Goal: Task Accomplishment & Management: Use online tool/utility

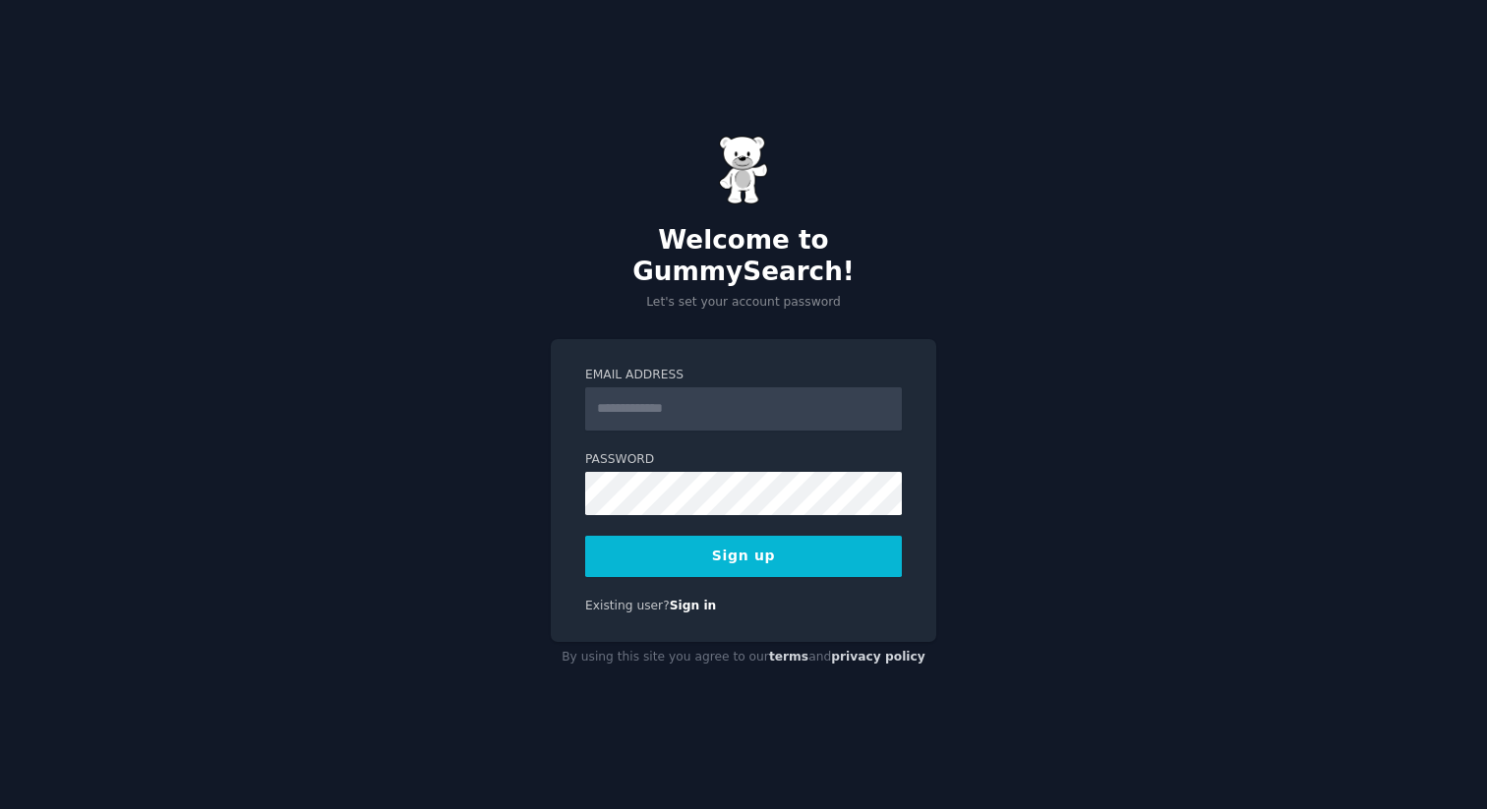
click at [758, 387] on input "Email Address" at bounding box center [743, 408] width 317 height 43
type input "**********"
click at [747, 540] on button "Sign up" at bounding box center [743, 556] width 317 height 41
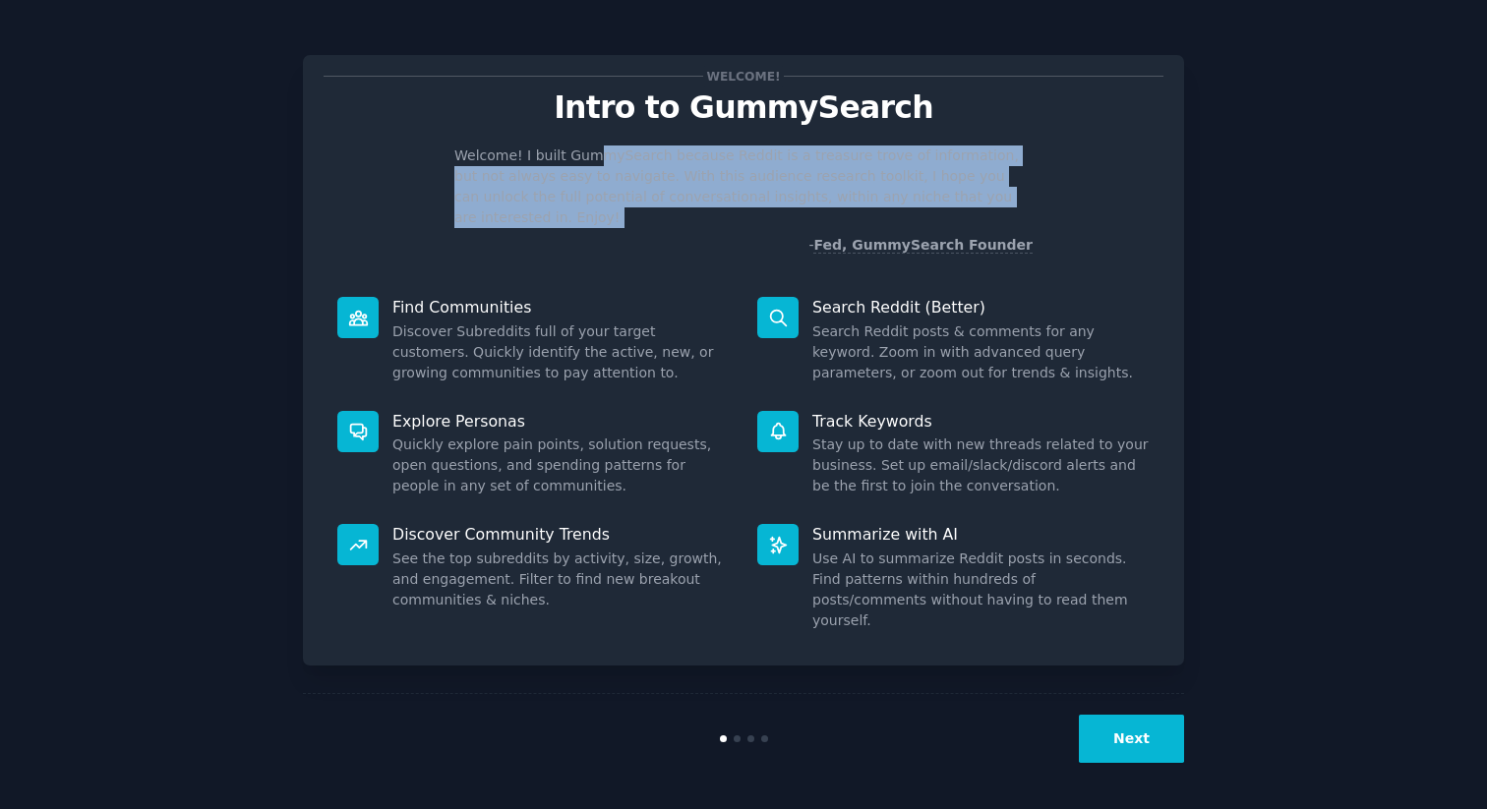
drag, startPoint x: 590, startPoint y: 163, endPoint x: 655, endPoint y: 216, distance: 83.9
click at [655, 216] on div "Welcome! I built GummySearch because Reddit is a treasure trove of information,…" at bounding box center [744, 201] width 840 height 110
click at [1151, 747] on button "Next" at bounding box center [1131, 739] width 105 height 48
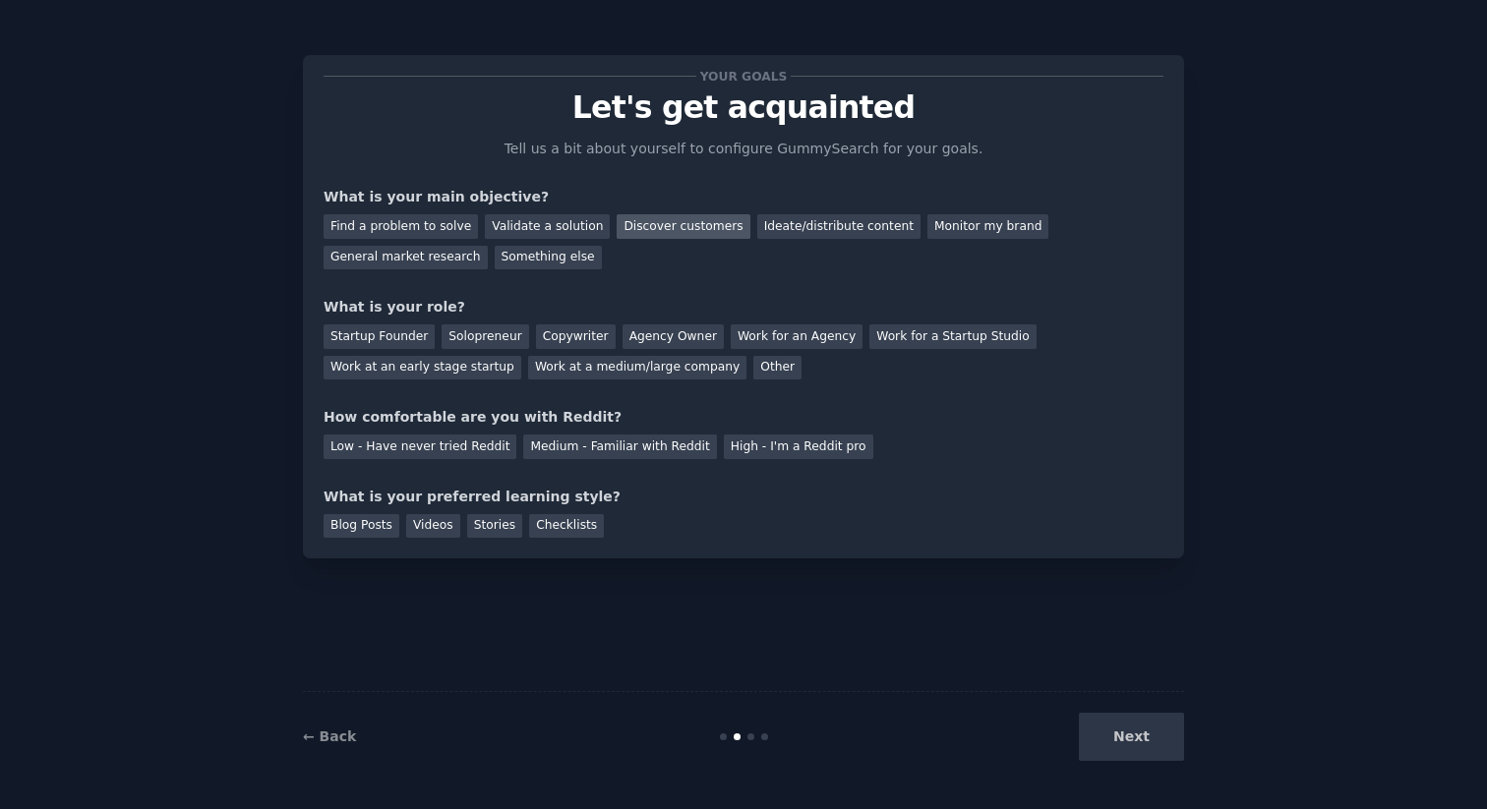
click at [659, 226] on div "Discover customers" at bounding box center [683, 226] width 133 height 25
click at [938, 222] on div "Monitor my brand" at bounding box center [987, 226] width 121 height 25
click at [674, 230] on div "Discover customers" at bounding box center [683, 226] width 133 height 25
click at [387, 334] on div "Startup Founder" at bounding box center [379, 337] width 111 height 25
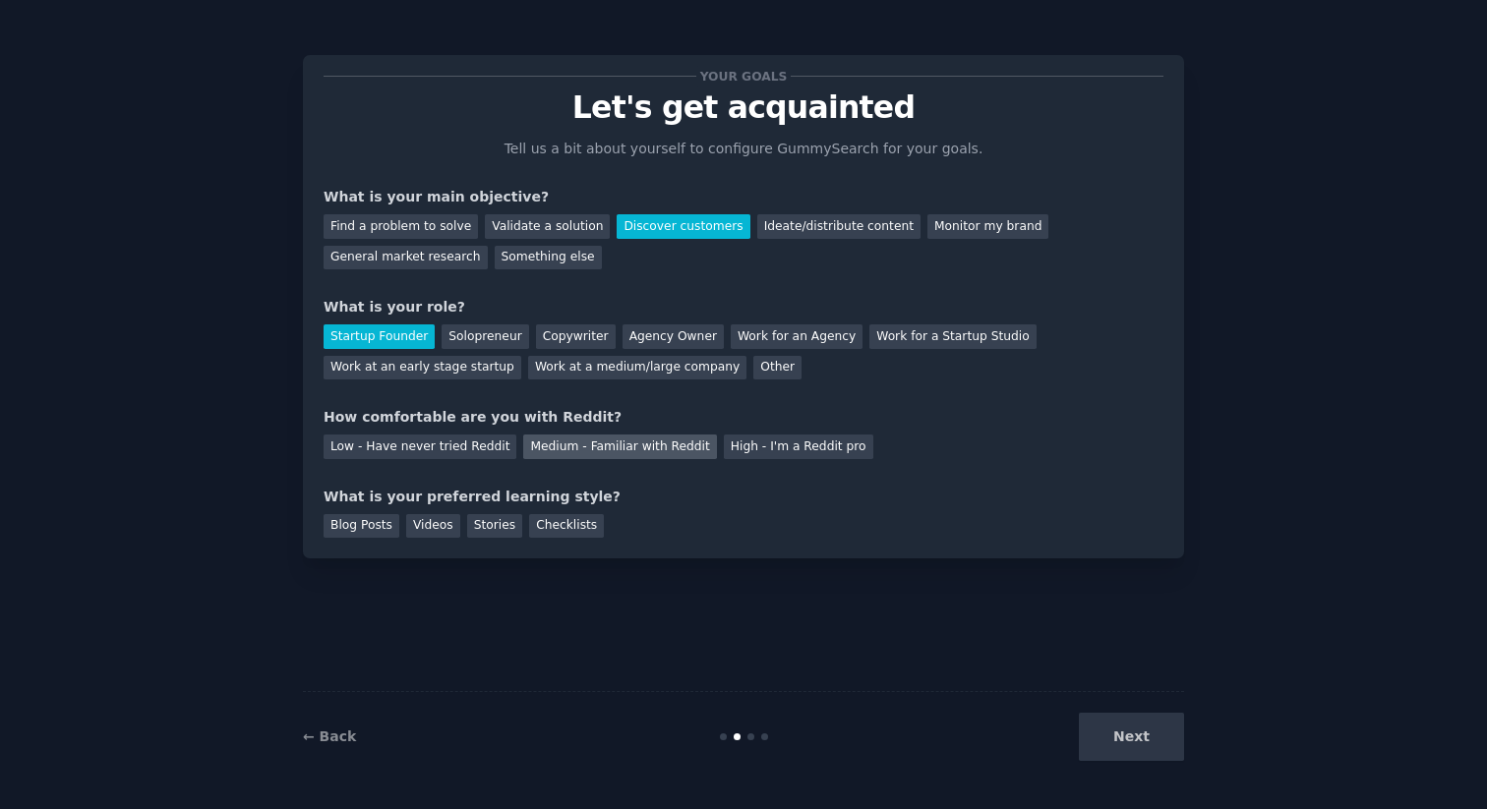
click at [580, 447] on div "Medium - Familiar with Reddit" at bounding box center [619, 447] width 193 height 25
click at [360, 526] on div "Blog Posts" at bounding box center [362, 526] width 76 height 25
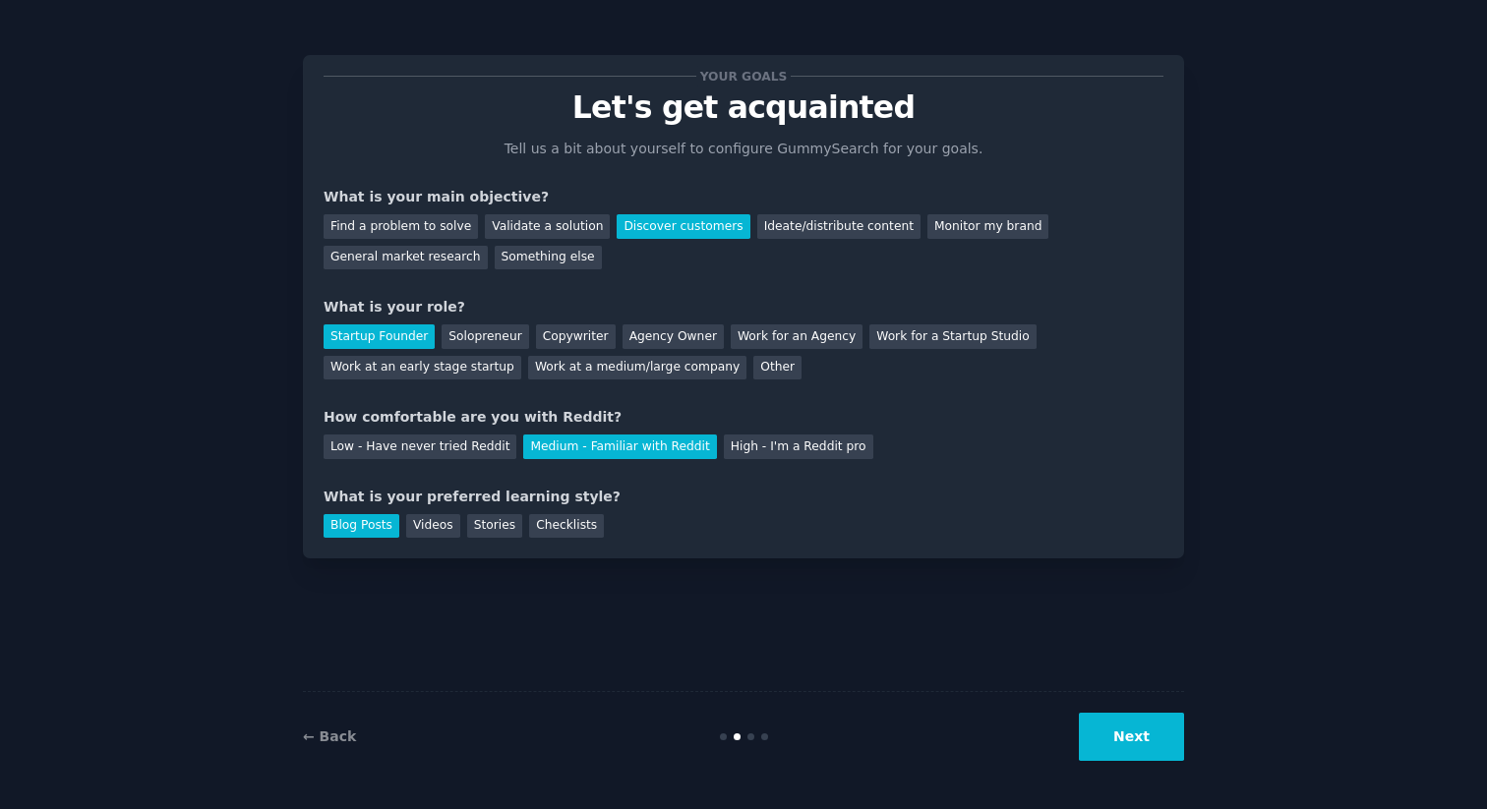
click at [1144, 746] on button "Next" at bounding box center [1131, 737] width 105 height 48
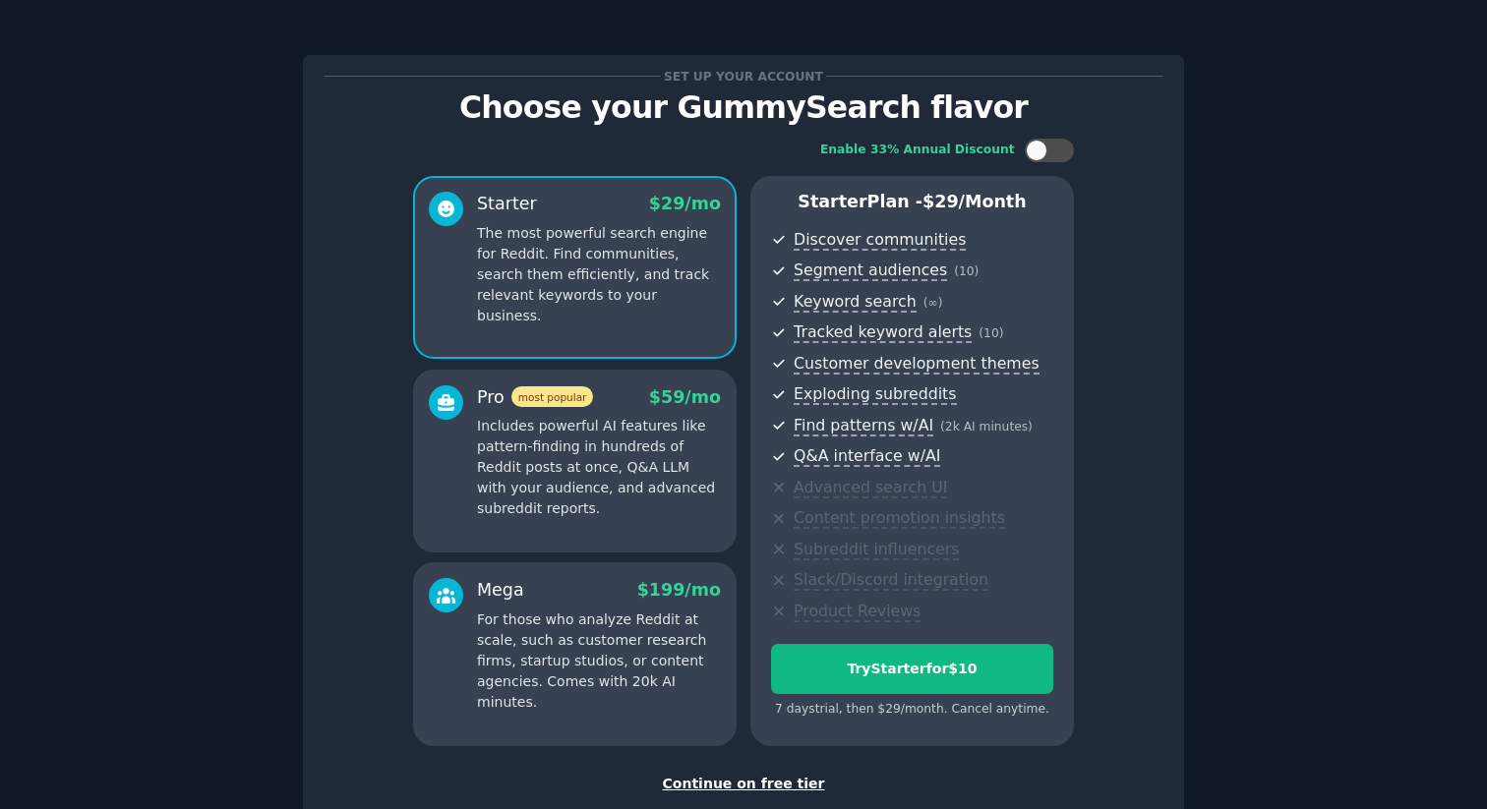
click at [745, 782] on div "Continue on free tier" at bounding box center [744, 784] width 840 height 21
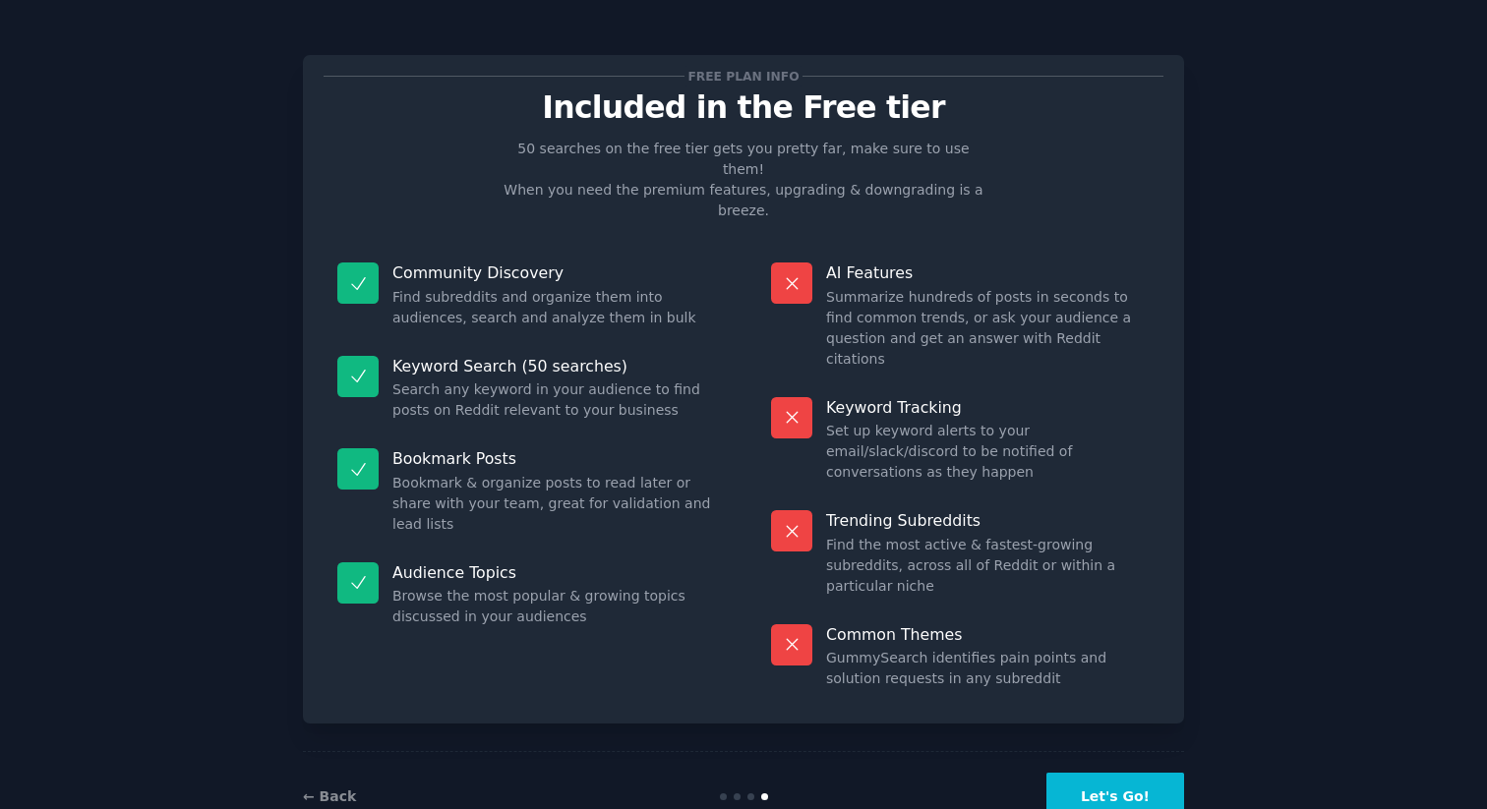
click at [1085, 773] on button "Let's Go!" at bounding box center [1115, 797] width 138 height 48
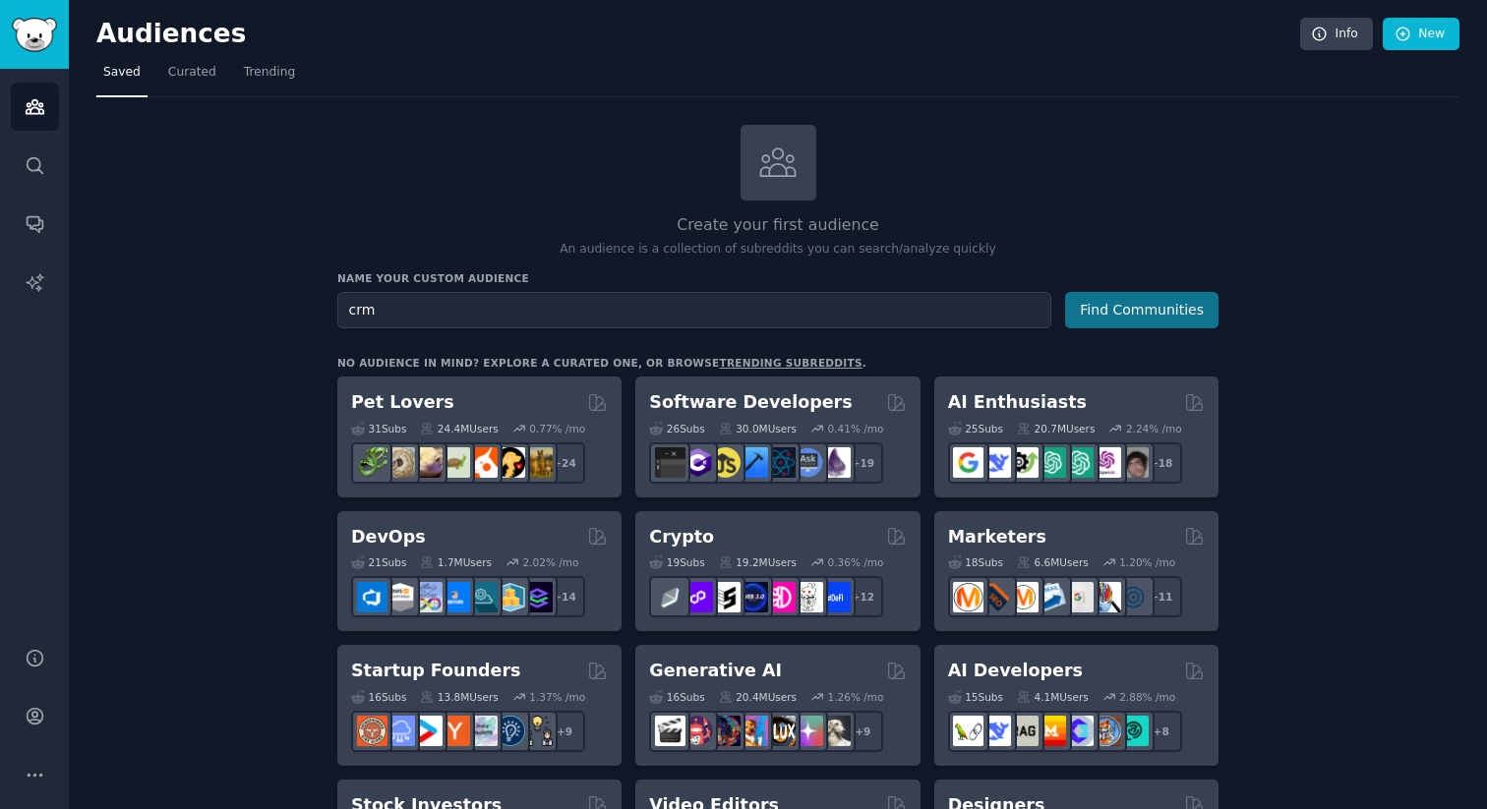
type input "crm"
click at [1118, 320] on button "Find Communities" at bounding box center [1141, 310] width 153 height 36
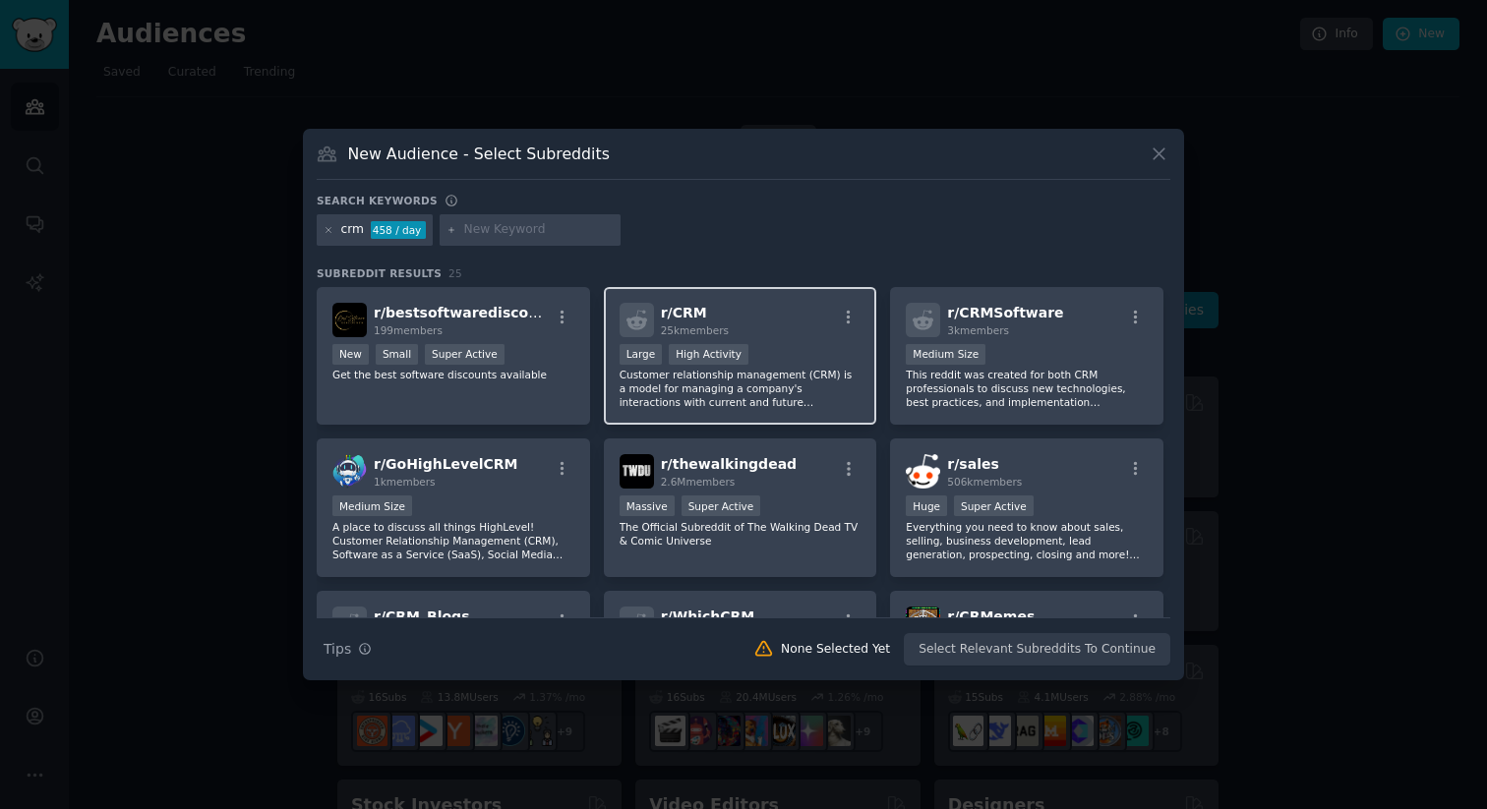
click at [683, 316] on span "r/ CRM" at bounding box center [684, 313] width 46 height 16
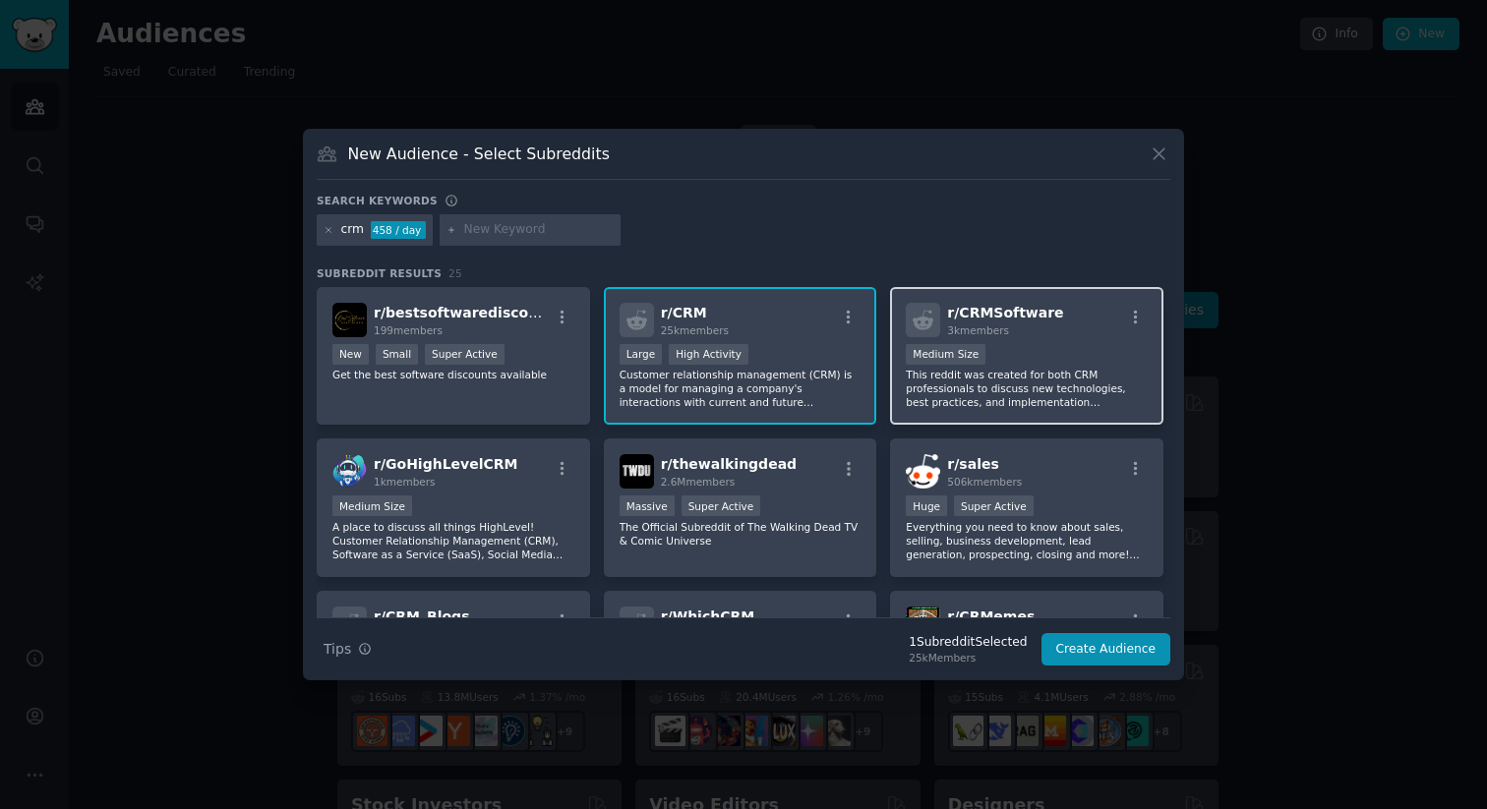
click at [1054, 348] on div "1000 - 10,000 members Medium Size" at bounding box center [1027, 356] width 242 height 25
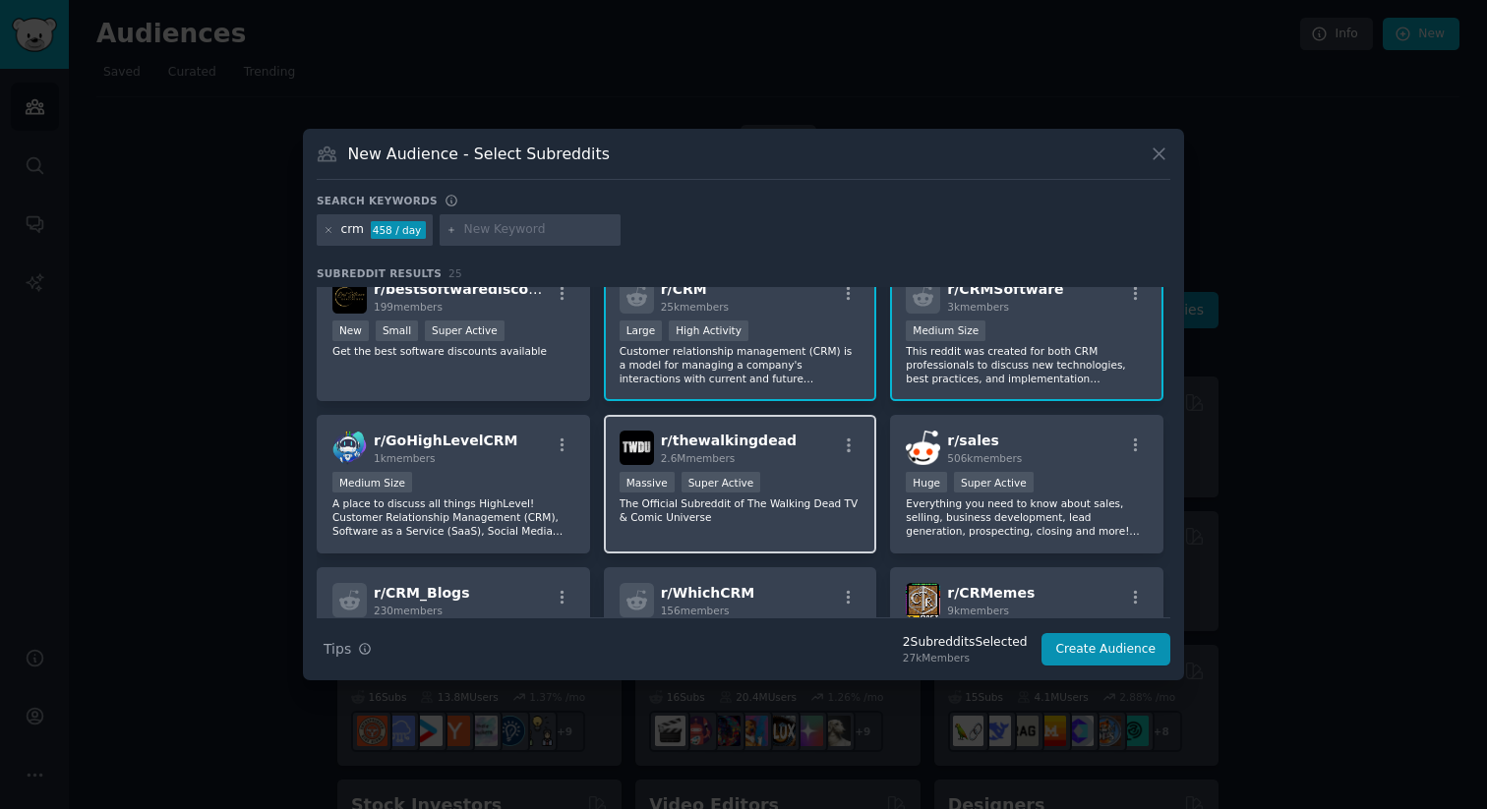
scroll to position [18, 0]
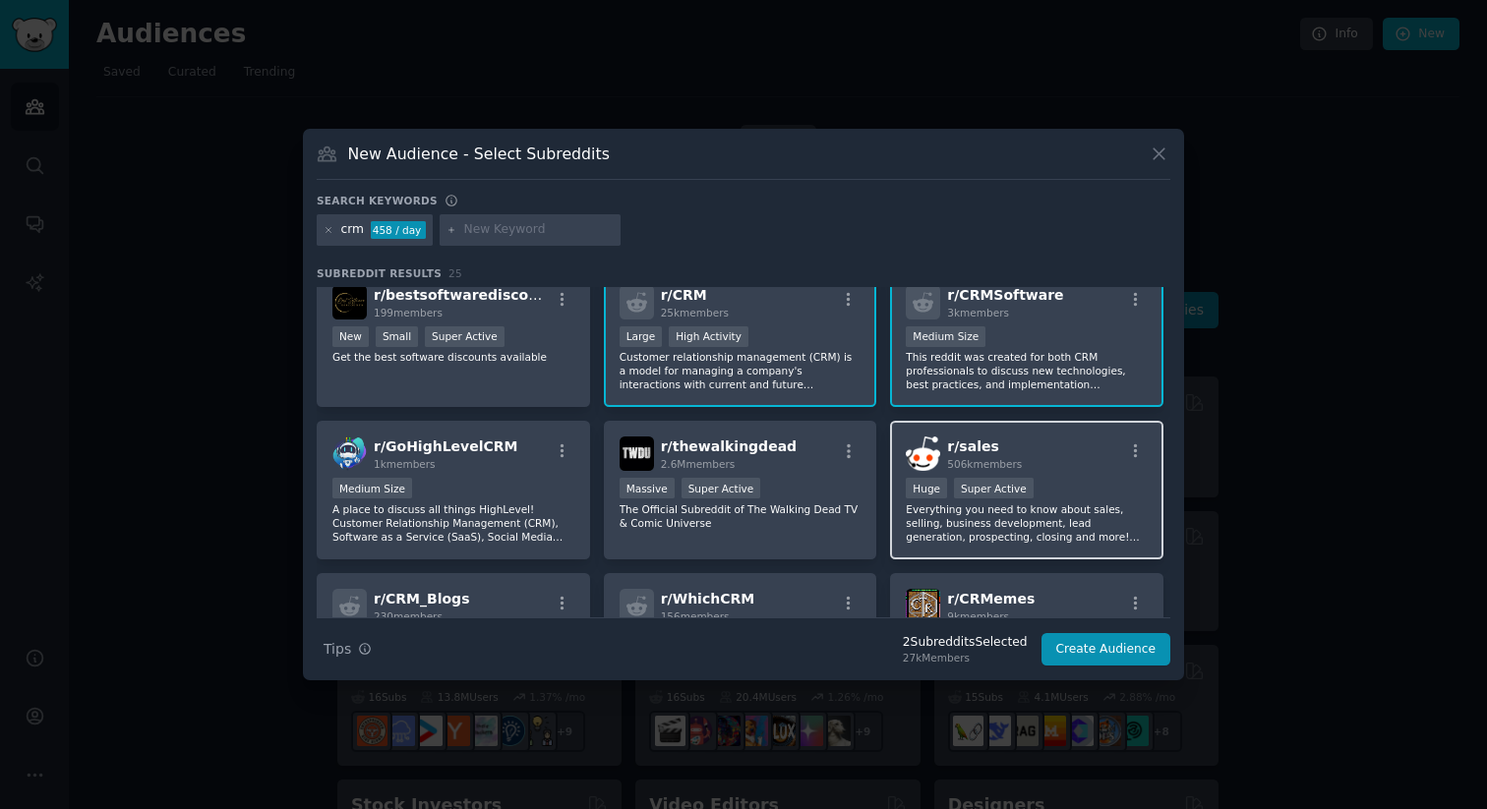
click at [1084, 477] on div "r/ sales 506k members Huge Super Active Everything you need to know about sales…" at bounding box center [1026, 490] width 273 height 139
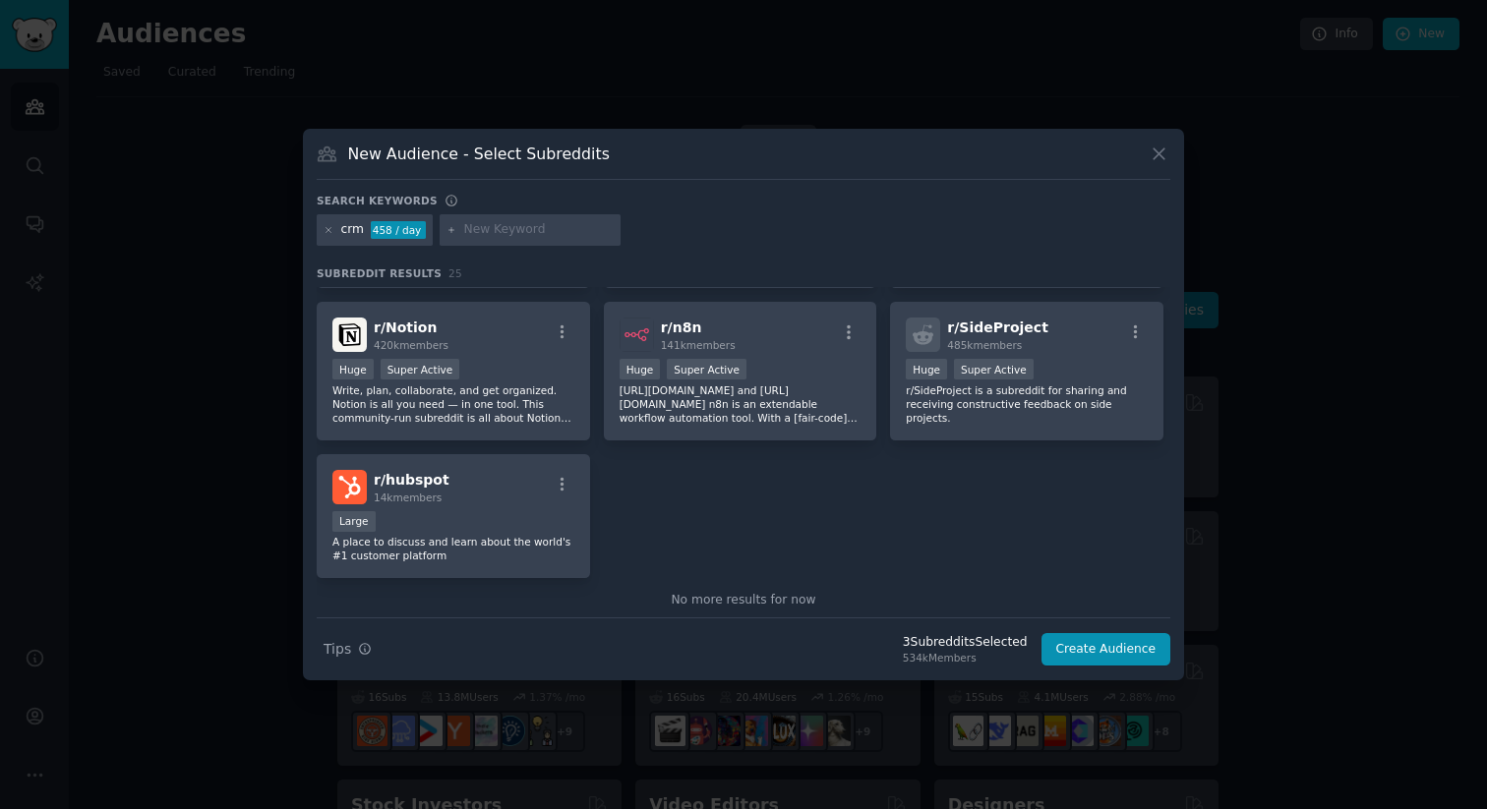
scroll to position [1078, 0]
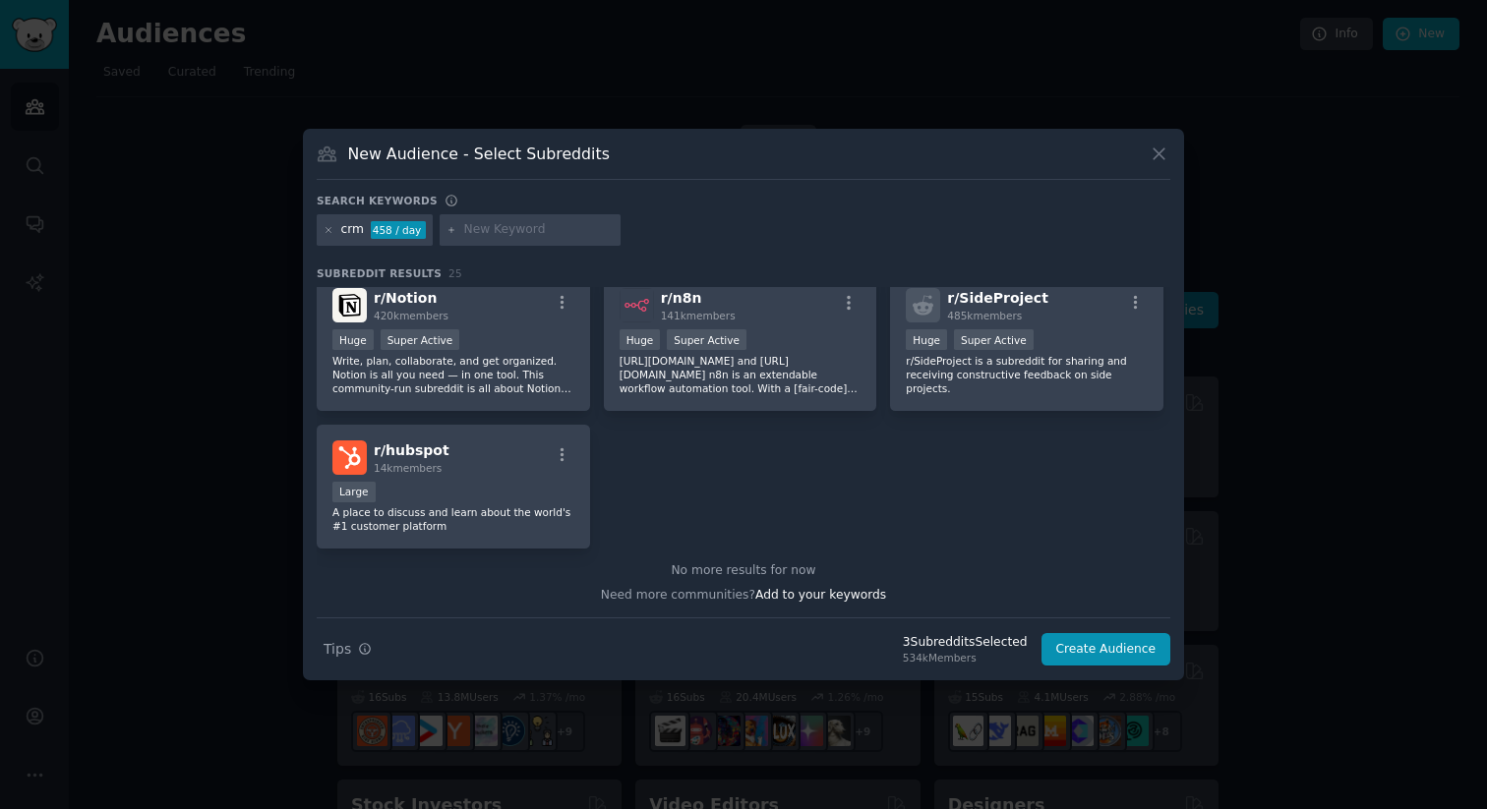
click at [519, 234] on input "text" at bounding box center [538, 230] width 149 height 18
type input "founder-led sales"
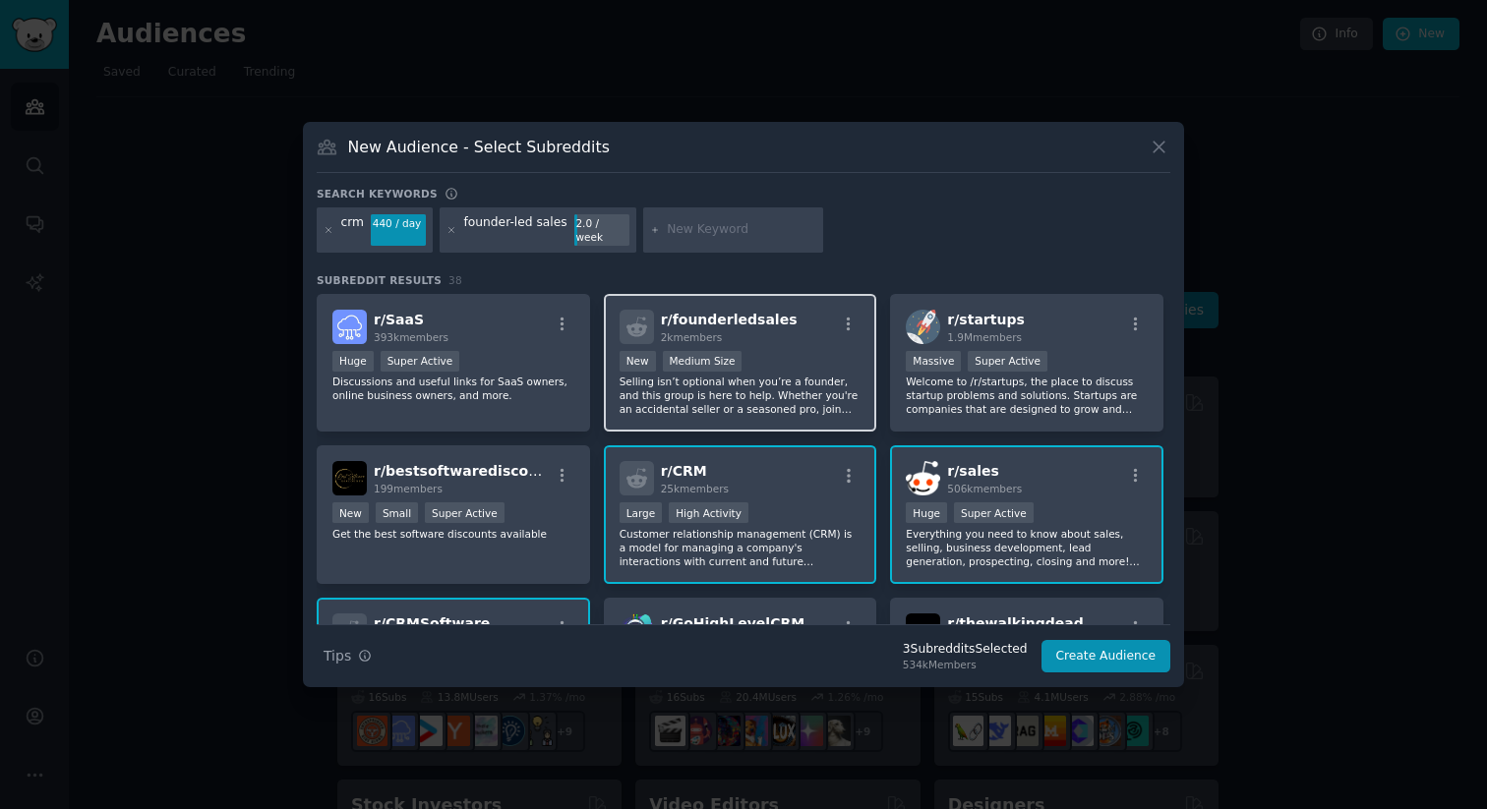
click at [809, 351] on div "1000 - 10,000 members New Medium Size" at bounding box center [741, 363] width 242 height 25
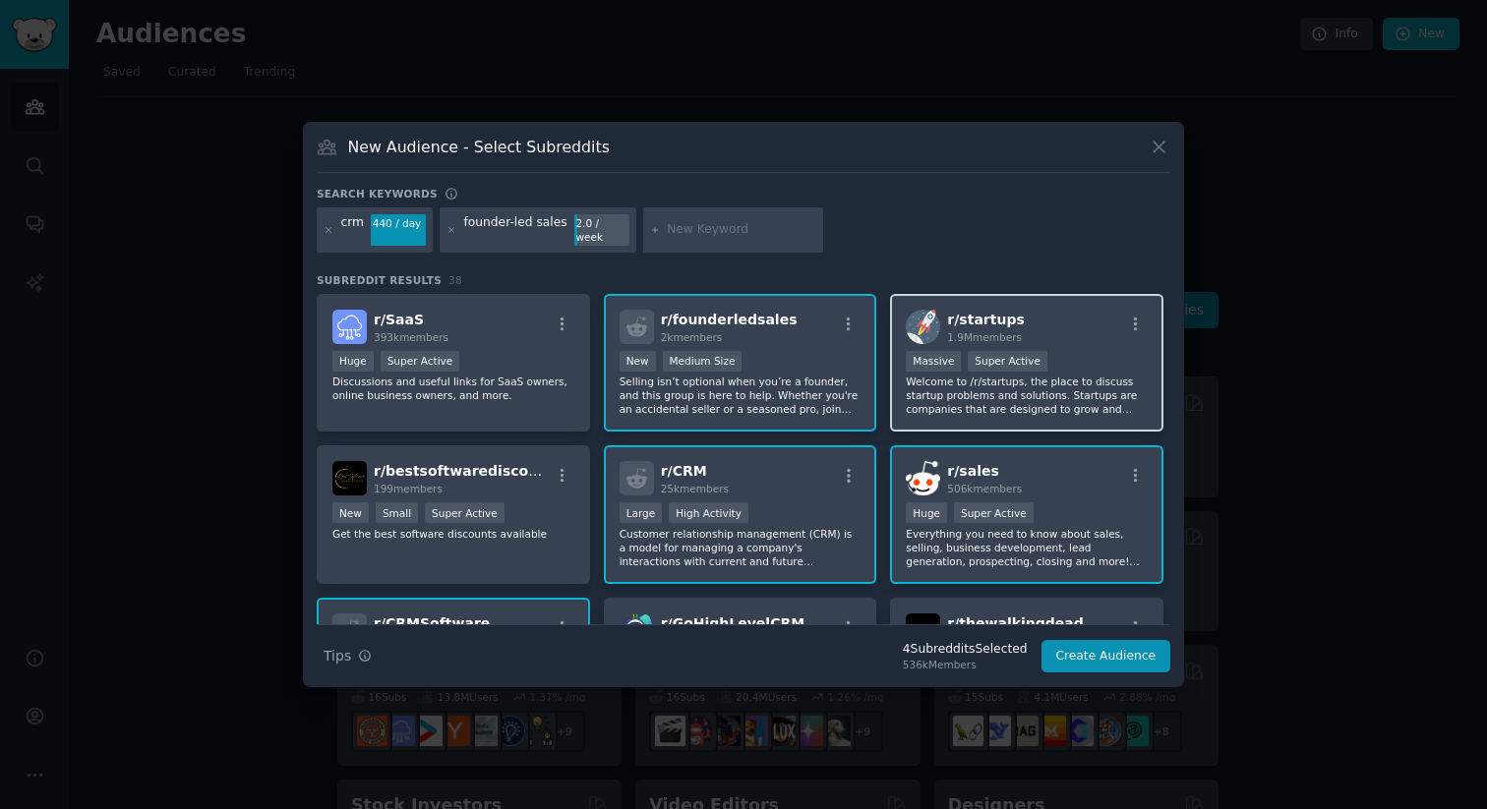
click at [984, 398] on p "Welcome to /r/startups, the place to discuss startup problems and solutions. St…" at bounding box center [1027, 395] width 242 height 41
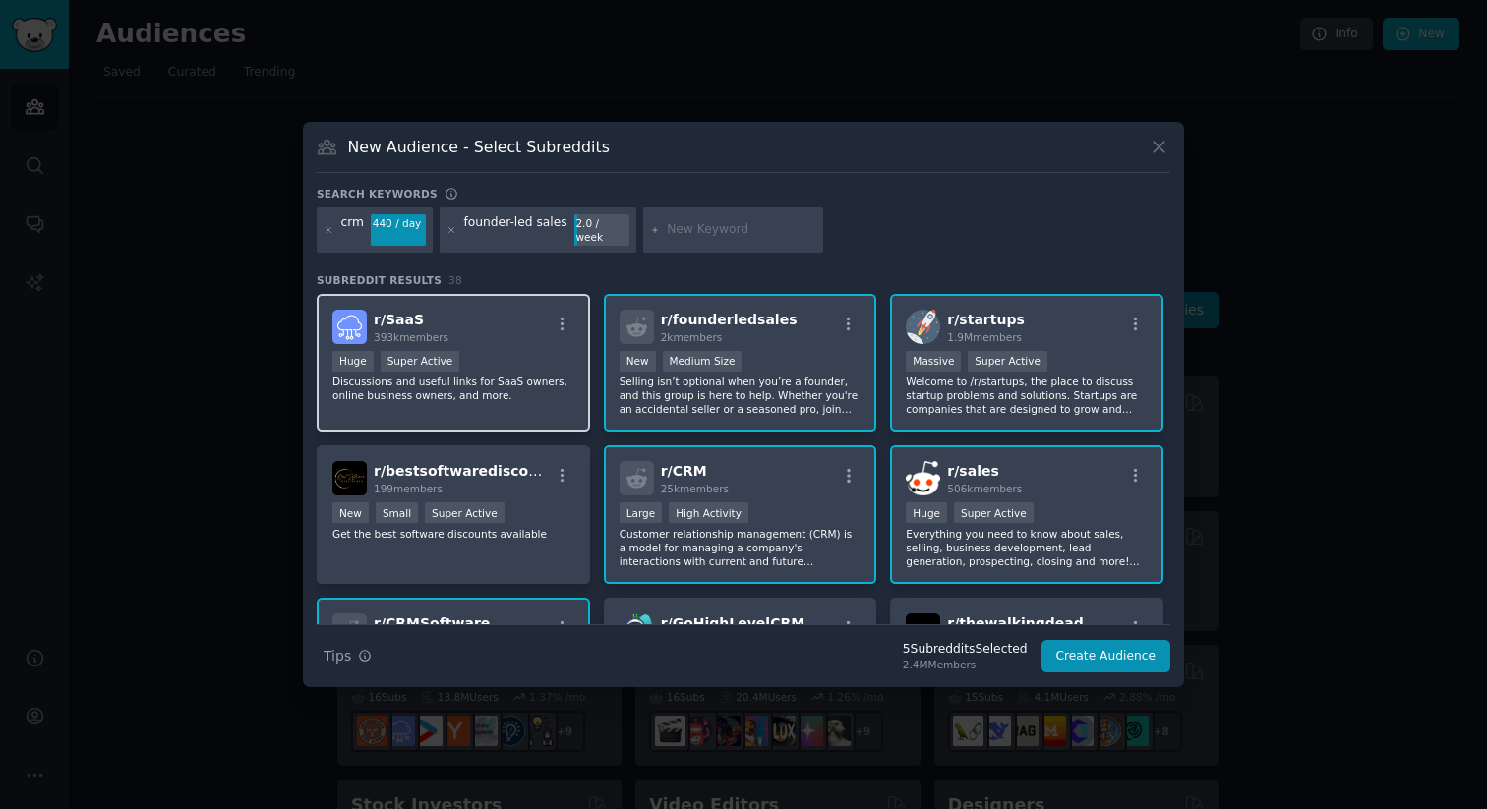
click at [464, 389] on p "Discussions and useful links for SaaS owners, online business owners, and more." at bounding box center [453, 389] width 242 height 28
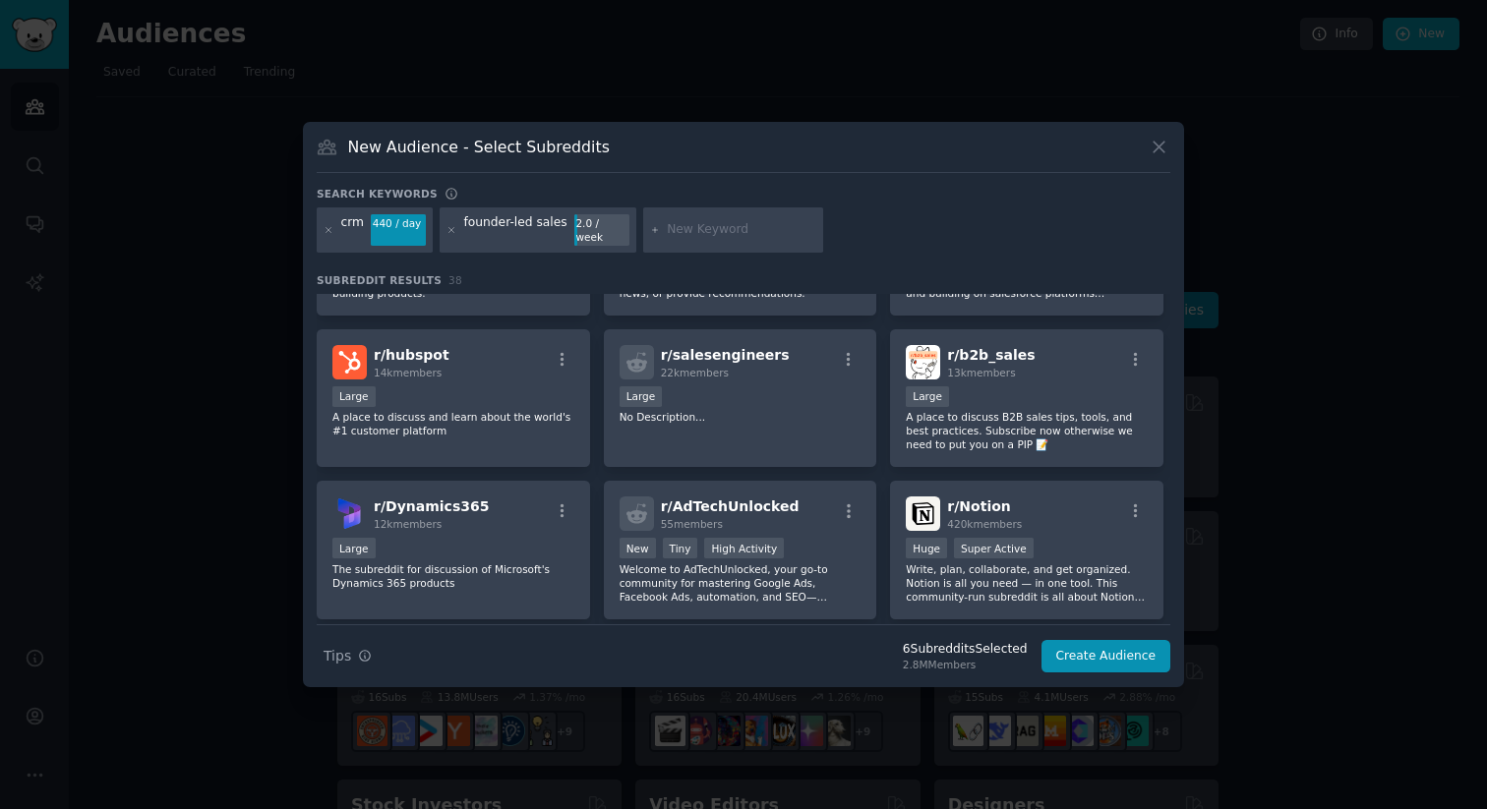
scroll to position [1181, 0]
click at [990, 422] on p "A place to discuss B2B sales tips, tools, and best practices. Subscribe now oth…" at bounding box center [1027, 429] width 242 height 41
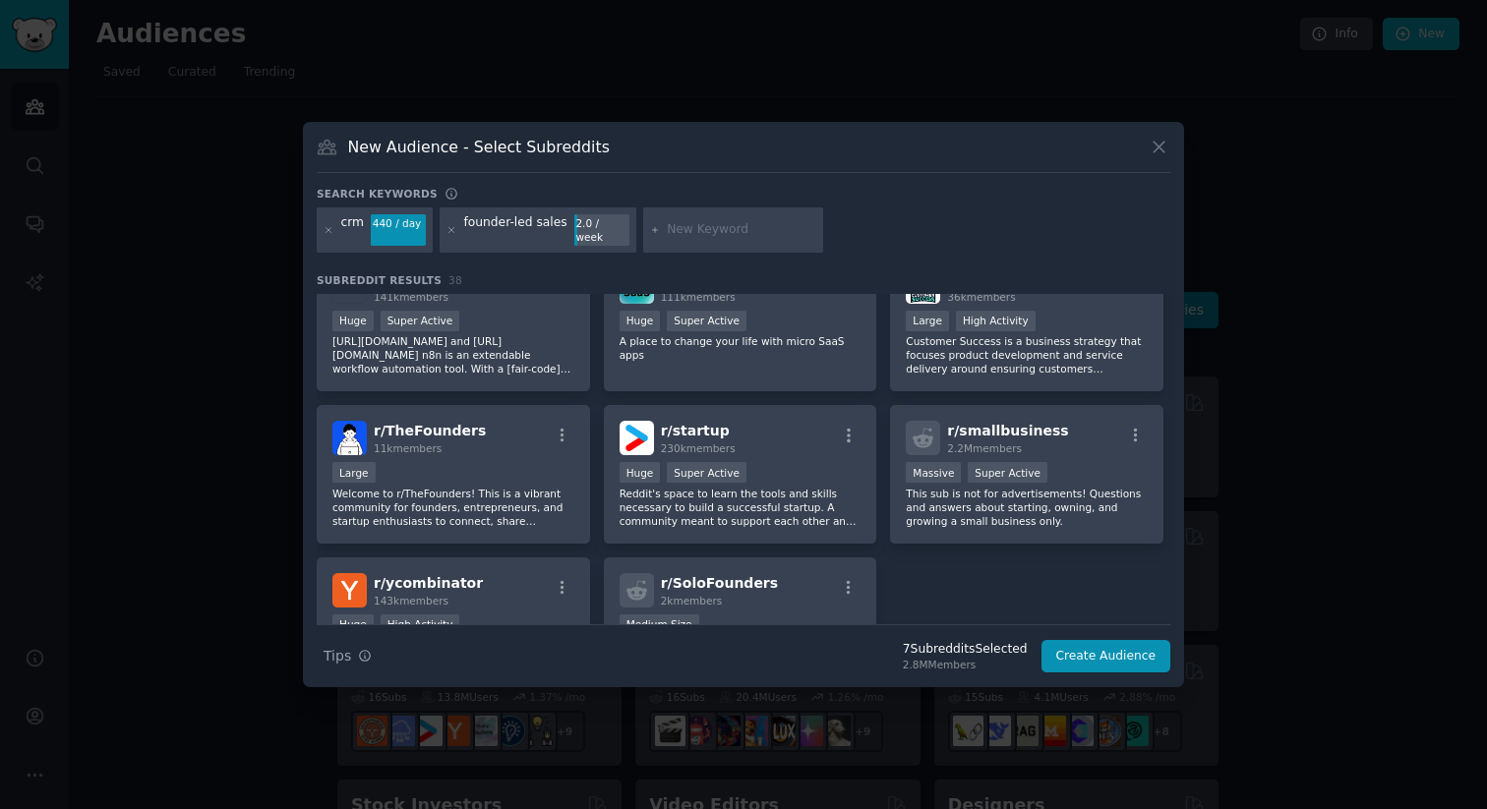
scroll to position [1581, 0]
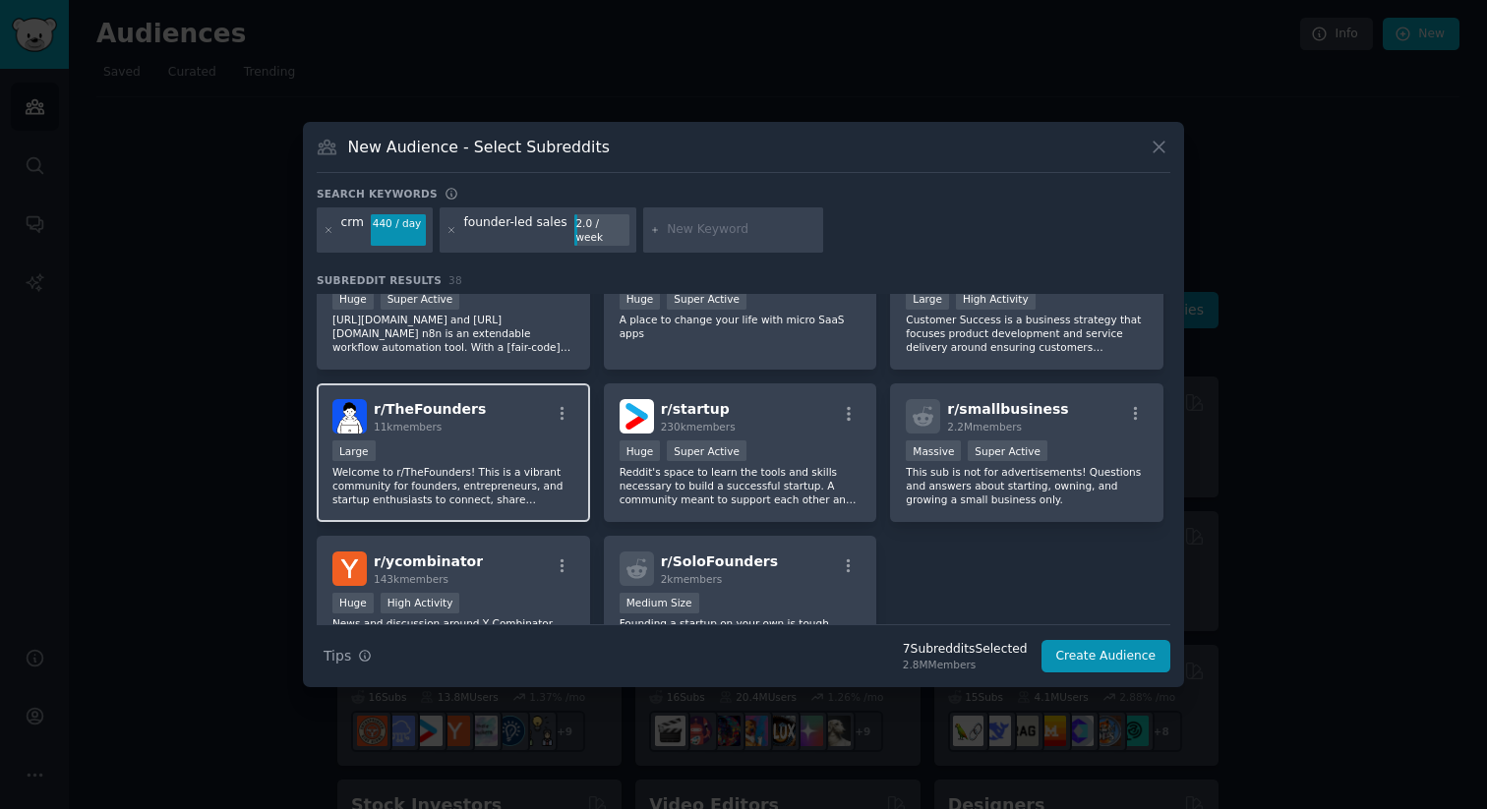
click at [470, 472] on p "Welcome to r/TheFounders! This is a vibrant community for founders, entrepreneu…" at bounding box center [453, 485] width 242 height 41
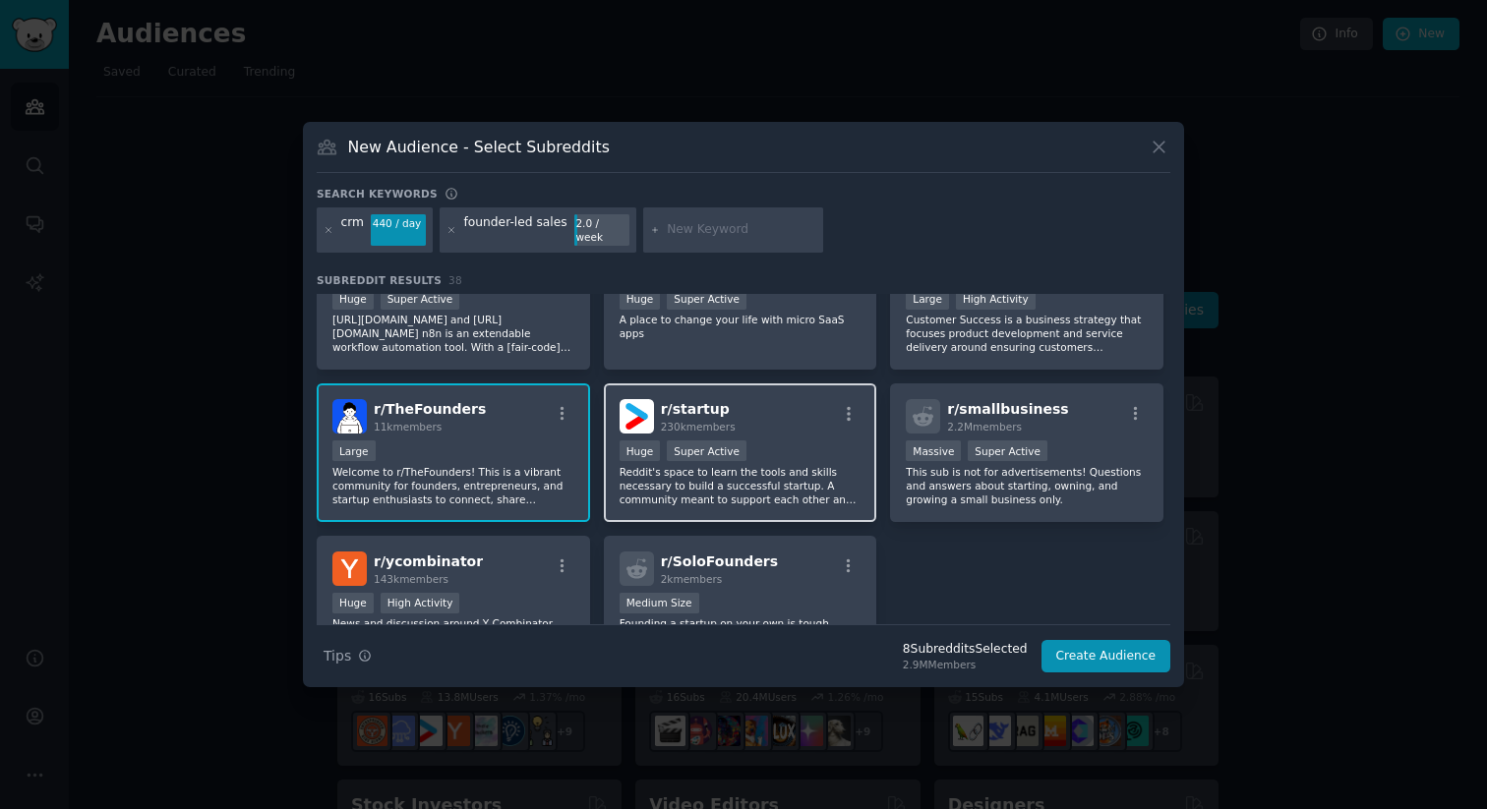
click at [755, 491] on p "Reddit's space to learn the tools and skills necessary to build a successful st…" at bounding box center [741, 485] width 242 height 41
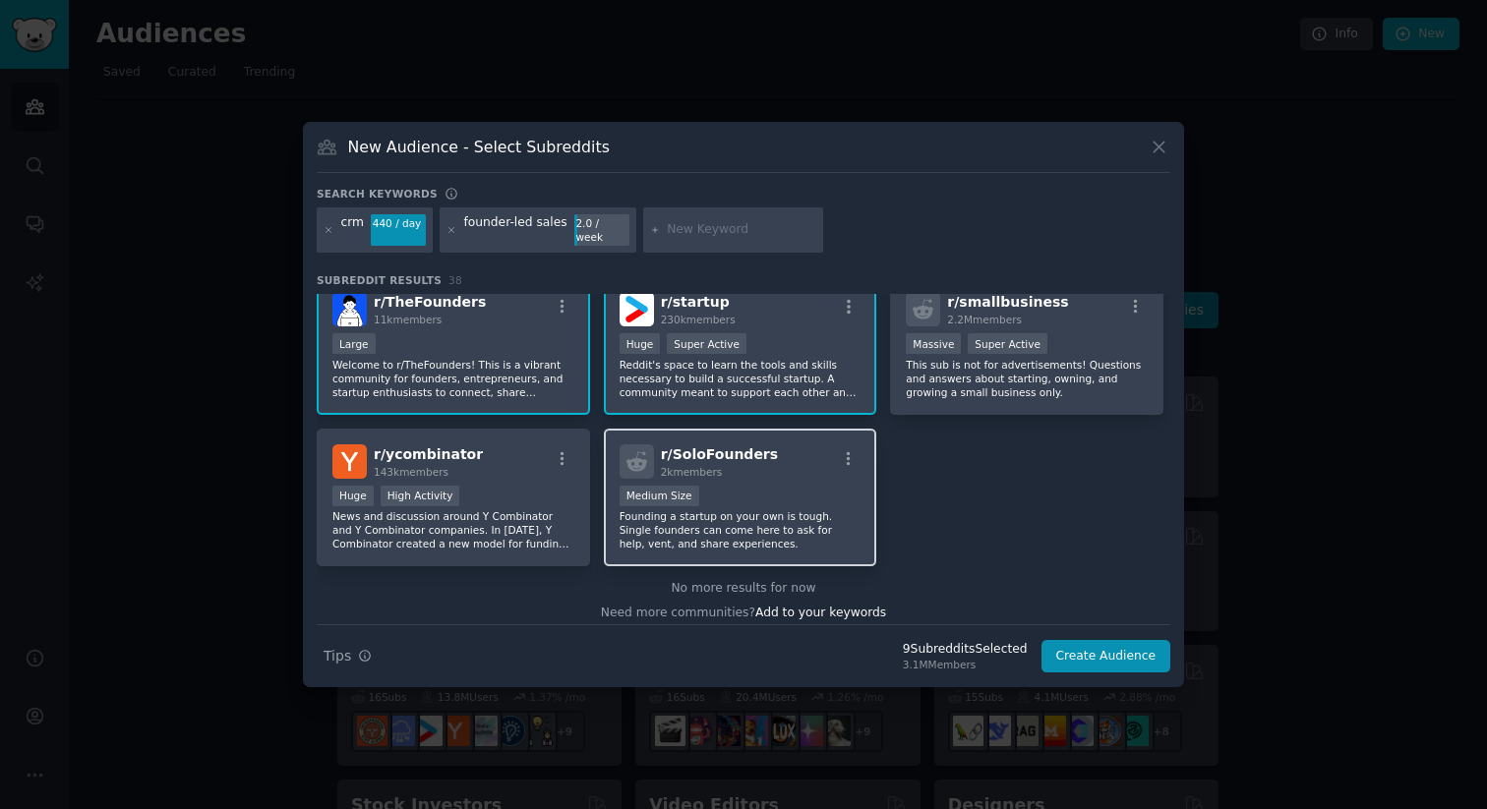
scroll to position [1650, 0]
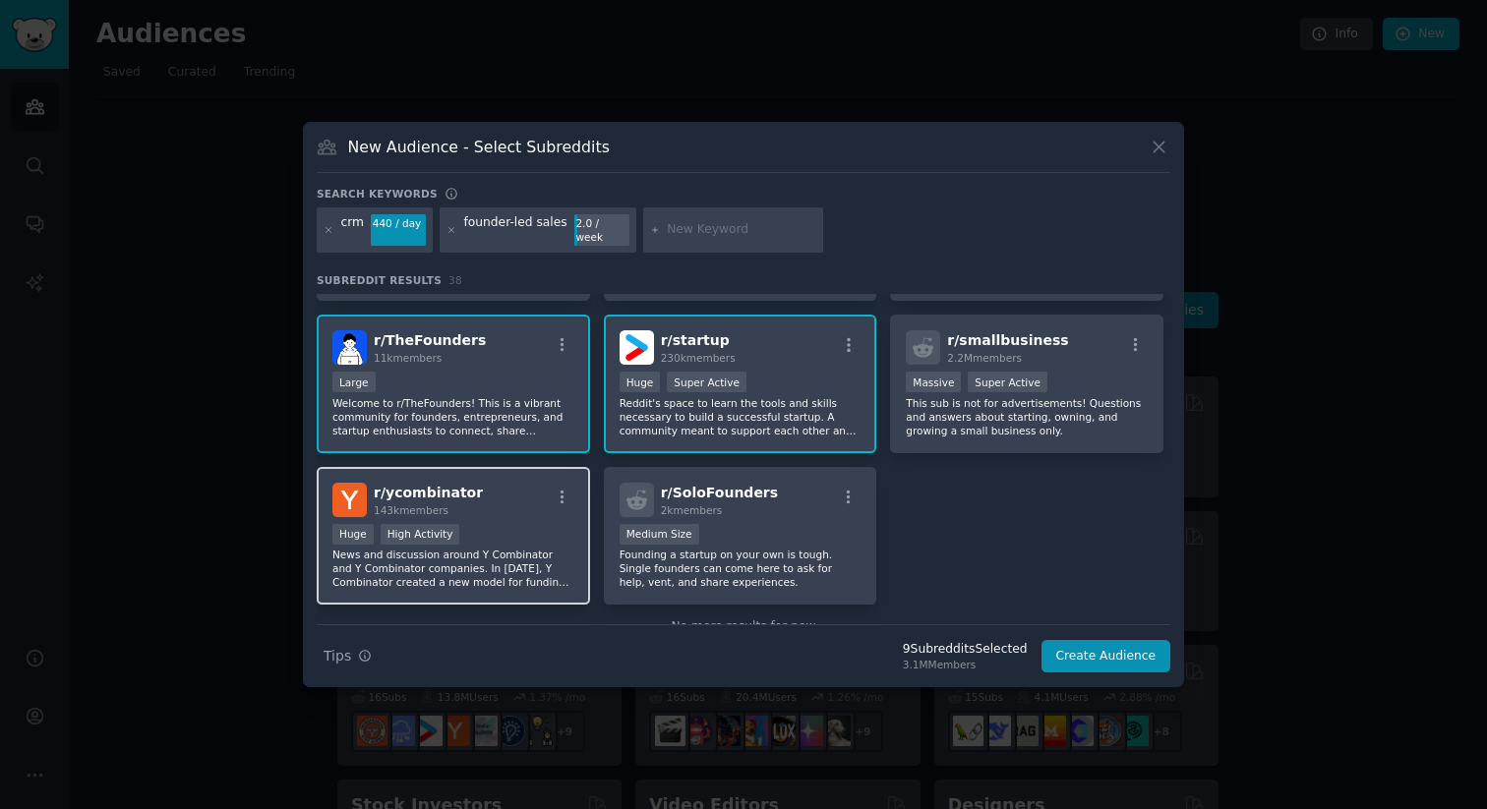
click at [506, 549] on p "News and discussion around Y Combinator and Y Combinator companies. In 2005, Y …" at bounding box center [453, 568] width 242 height 41
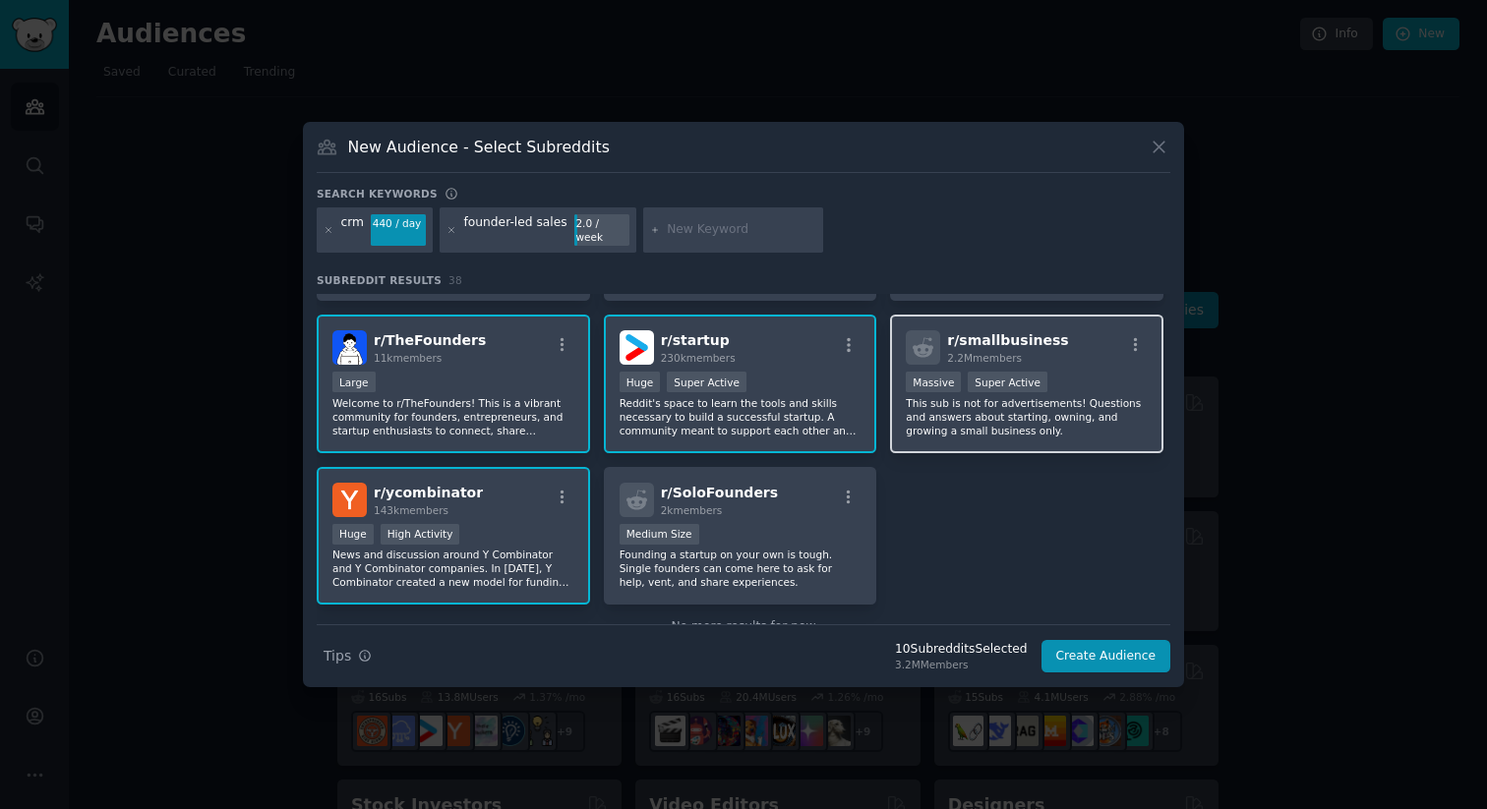
click at [1092, 432] on div "r/ smallbusiness 2.2M members Massive Super Active This sub is not for advertis…" at bounding box center [1026, 384] width 273 height 139
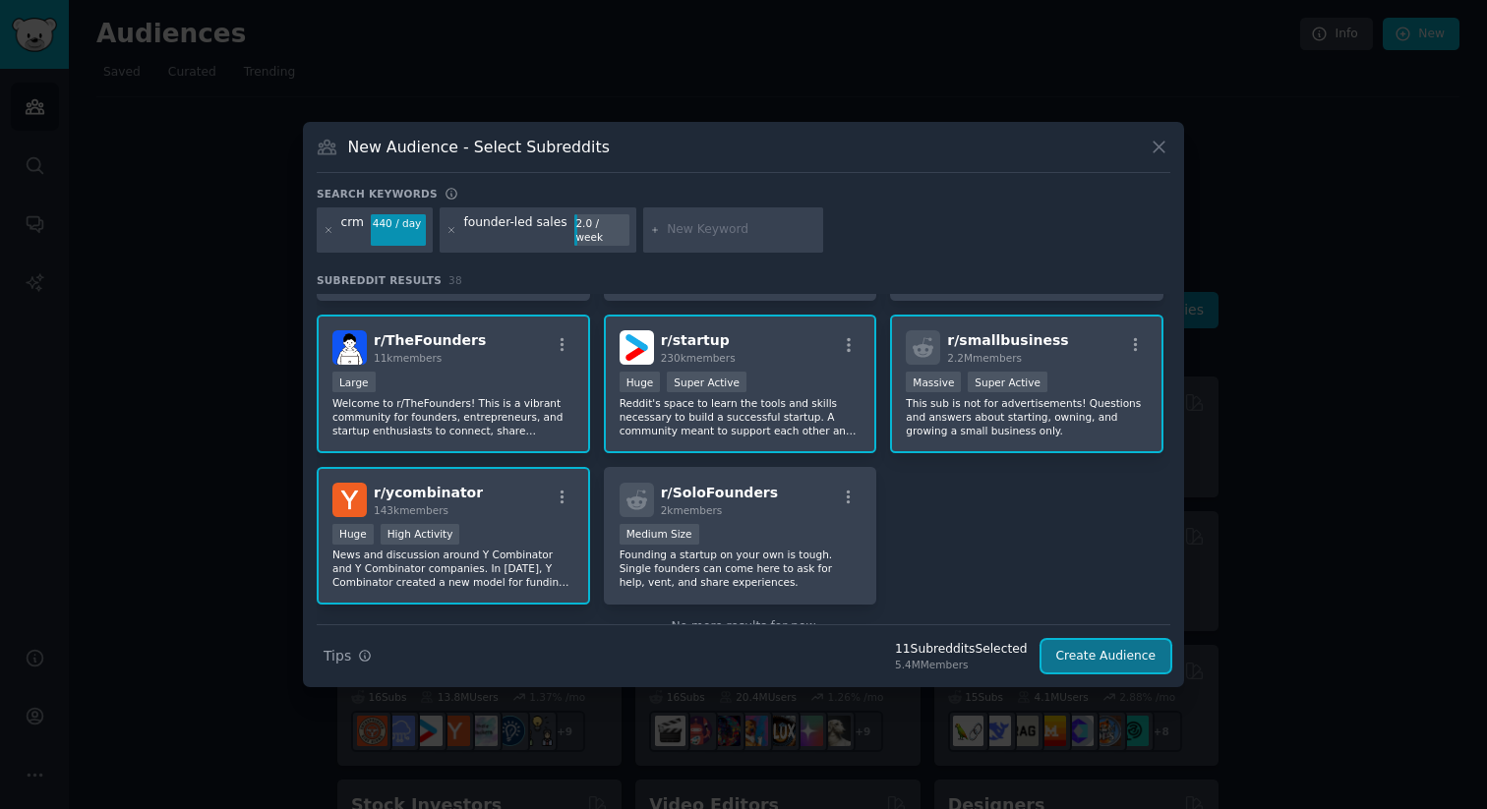
click at [1101, 662] on button "Create Audience" at bounding box center [1106, 656] width 130 height 33
